Goal: Task Accomplishment & Management: Manage account settings

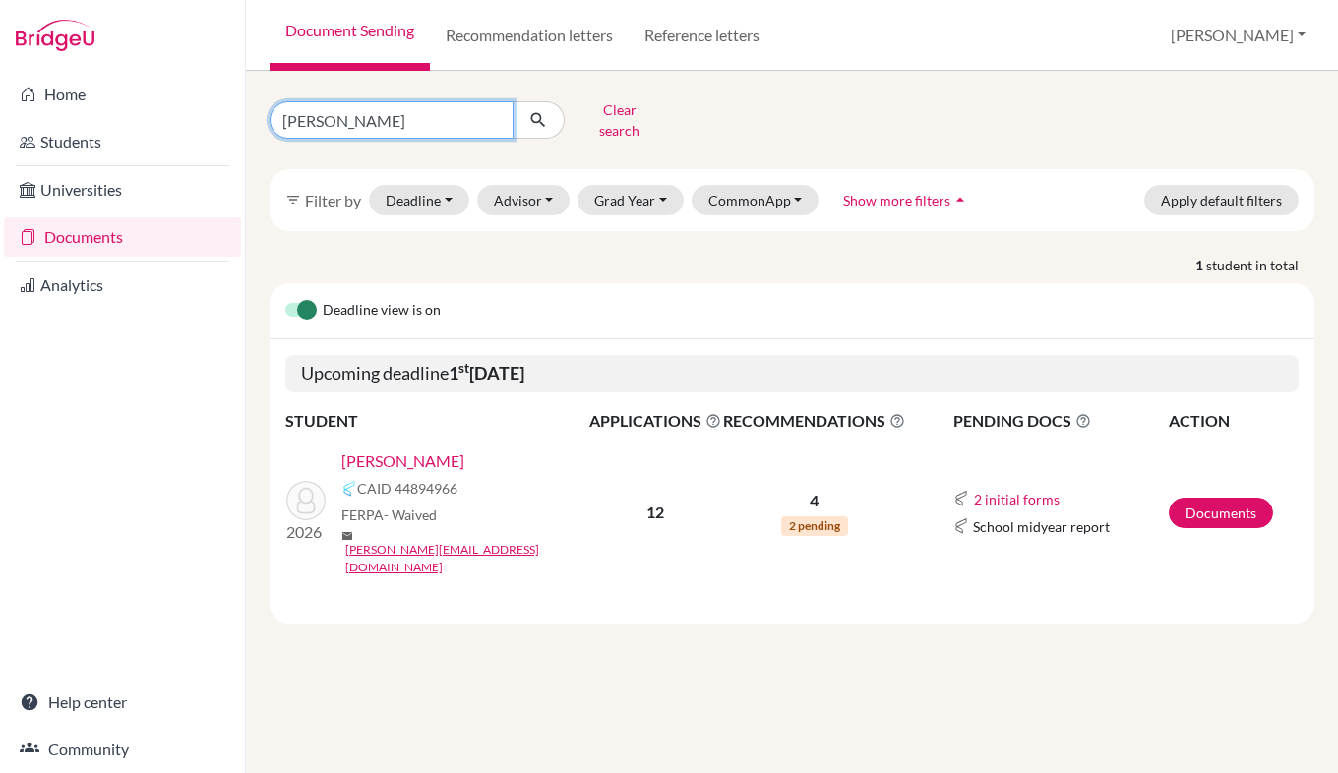
click at [437, 121] on input "[PERSON_NAME]" at bounding box center [392, 119] width 244 height 37
type input "g"
type input "[PERSON_NAME]"
click button "submit" at bounding box center [539, 119] width 52 height 37
click at [460, 450] on link "[PERSON_NAME]" at bounding box center [402, 462] width 123 height 24
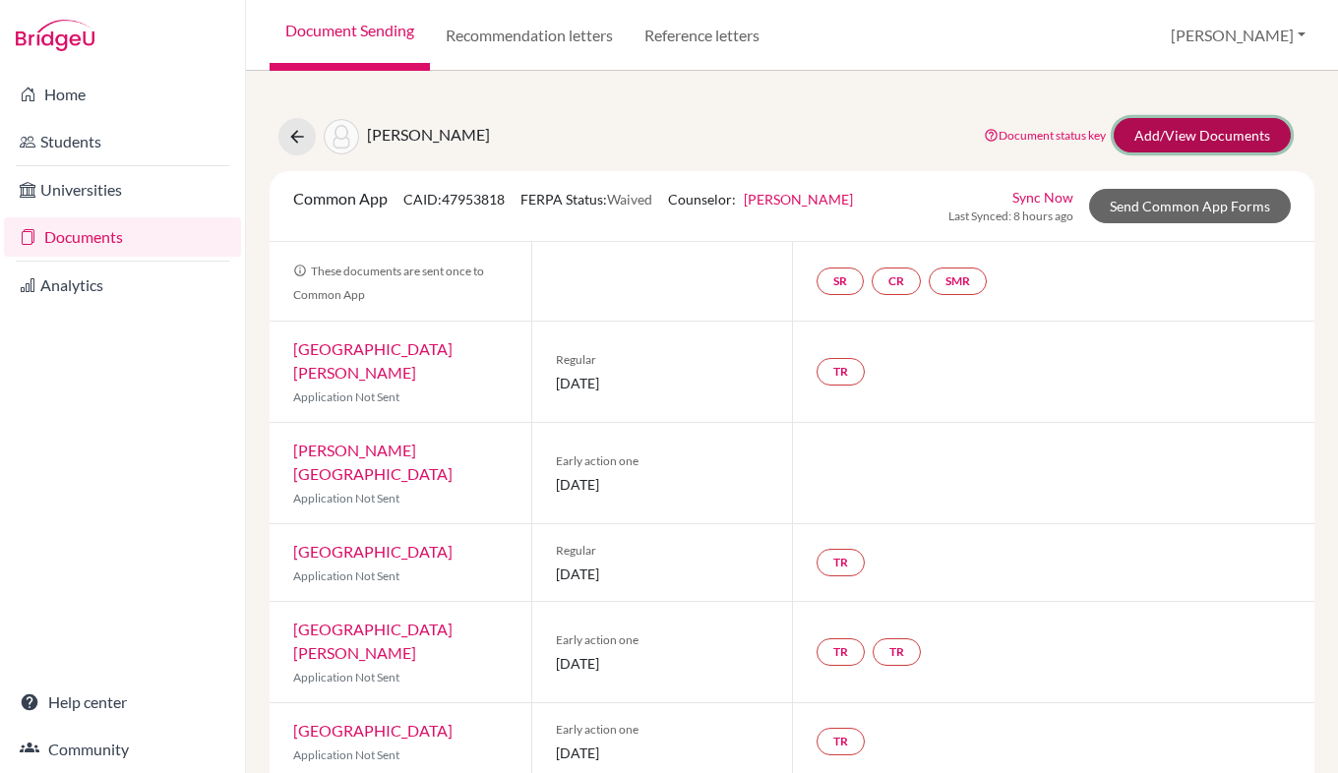
click at [1175, 143] on link "Add/View Documents" at bounding box center [1202, 135] width 177 height 34
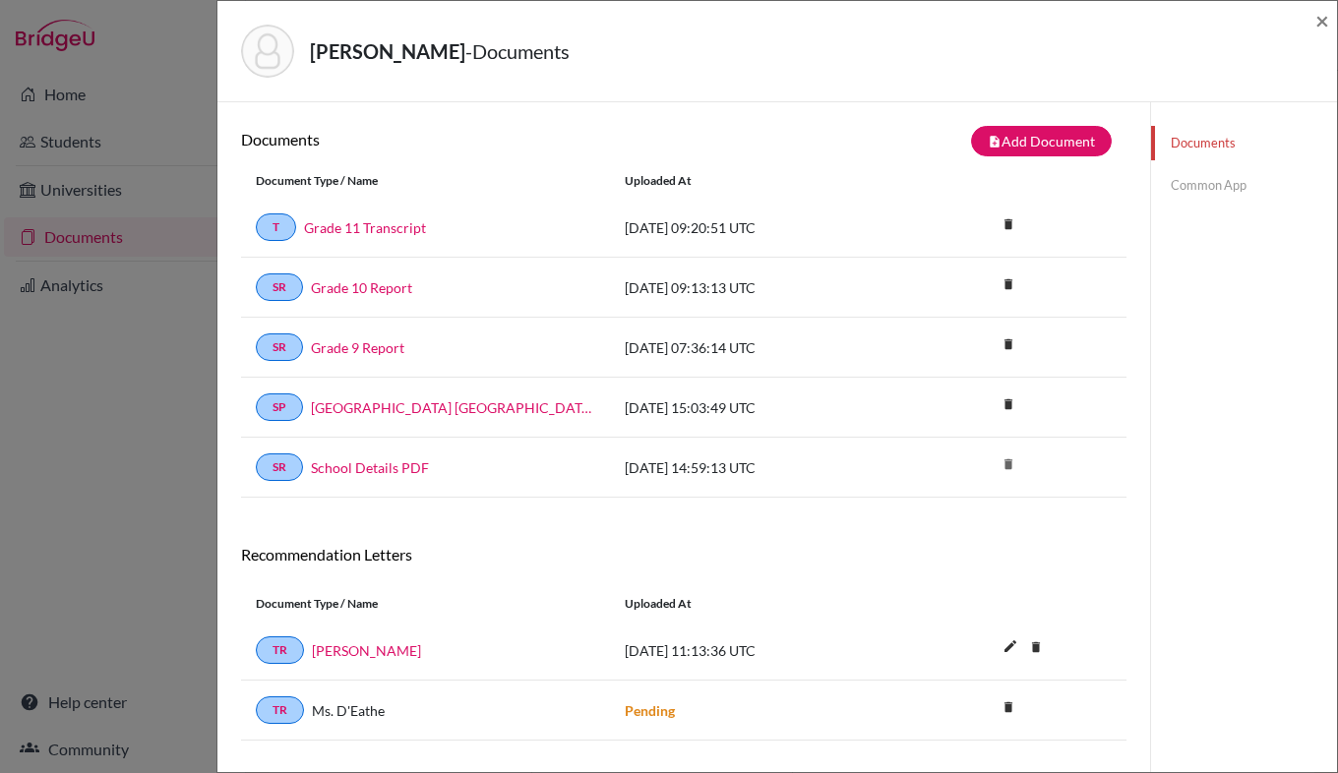
click at [1188, 184] on link "Common App" at bounding box center [1244, 185] width 186 height 34
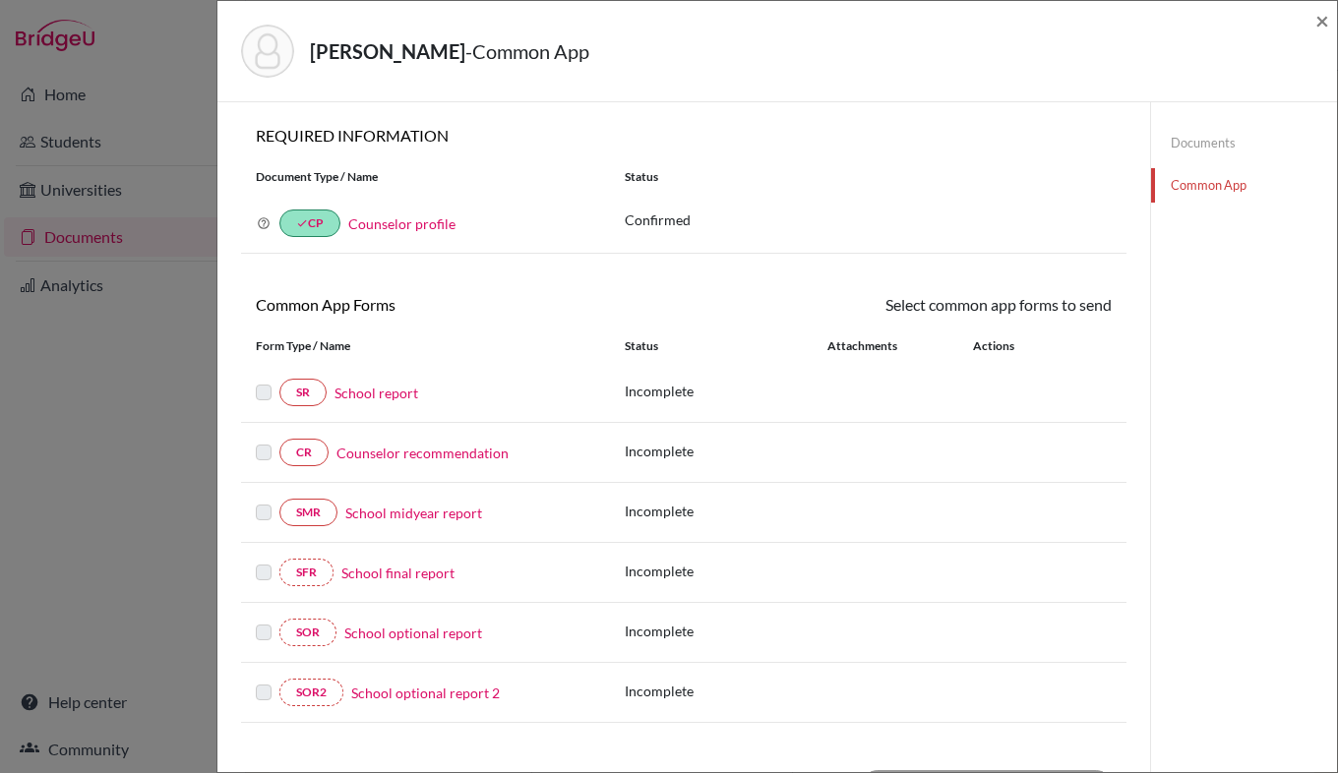
click at [160, 50] on div "[PERSON_NAME] - Common App × × REQUIRED INFORMATION Document Type / Name Status…" at bounding box center [669, 386] width 1338 height 773
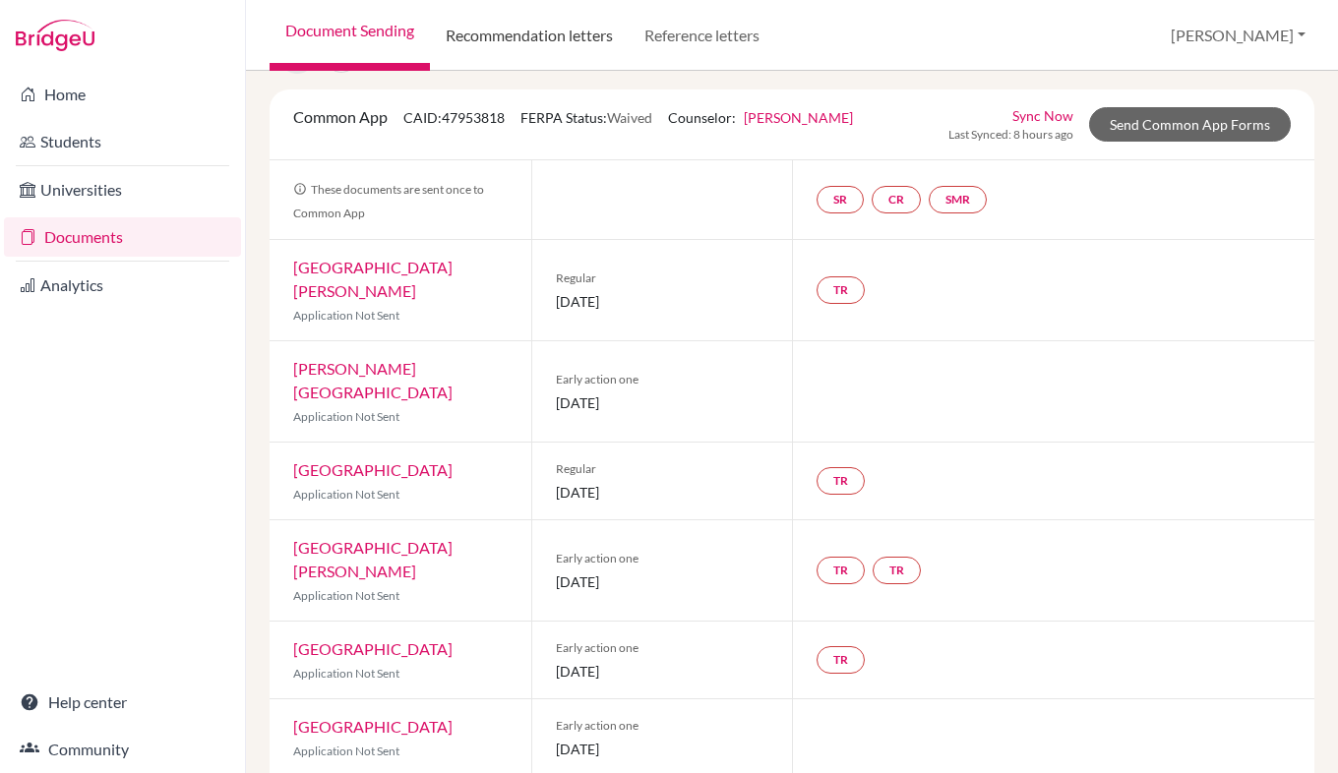
scroll to position [80, 0]
